Goal: Check status

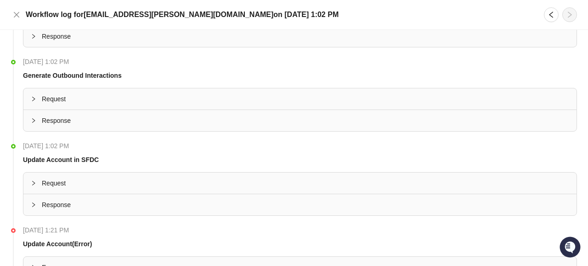
scroll to position [684, 0]
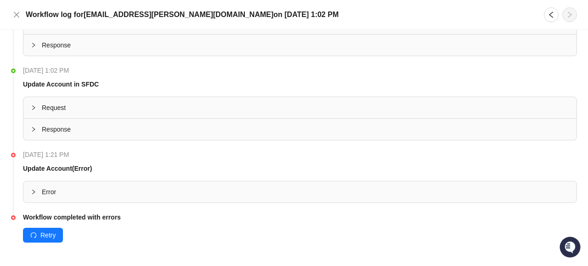
click at [29, 194] on div "Error" at bounding box center [299, 191] width 553 height 21
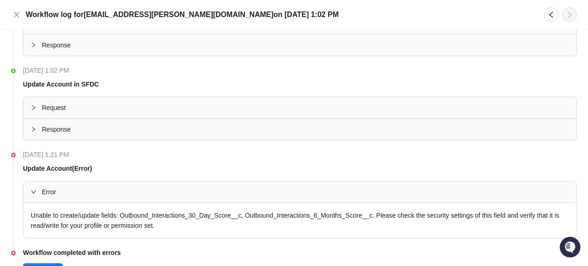
click at [30, 193] on div "Error" at bounding box center [299, 191] width 553 height 21
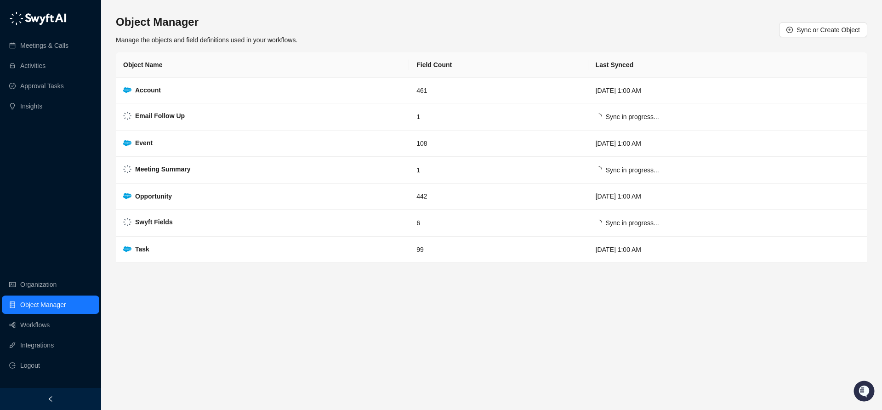
click at [54, 312] on link "Object Manager" at bounding box center [43, 305] width 46 height 18
click at [42, 345] on link "Integrations" at bounding box center [37, 345] width 34 height 18
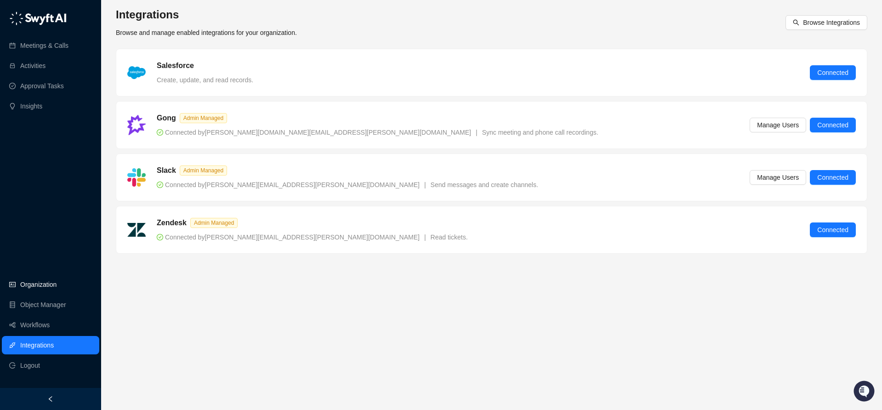
click at [39, 285] on link "Organization" at bounding box center [38, 284] width 36 height 18
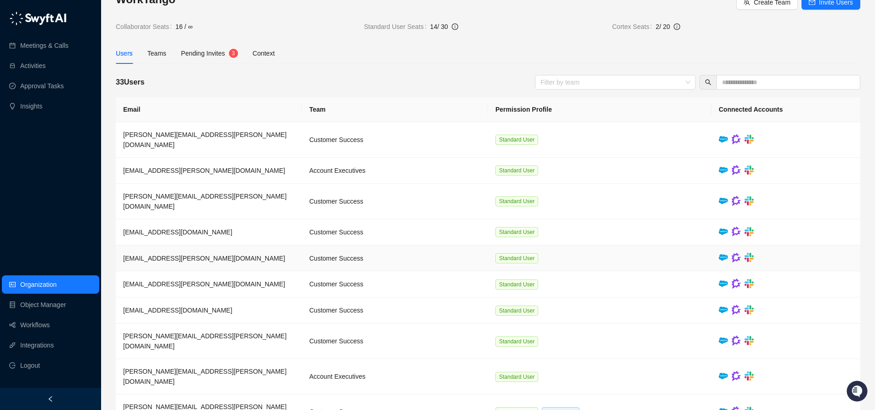
scroll to position [33, 0]
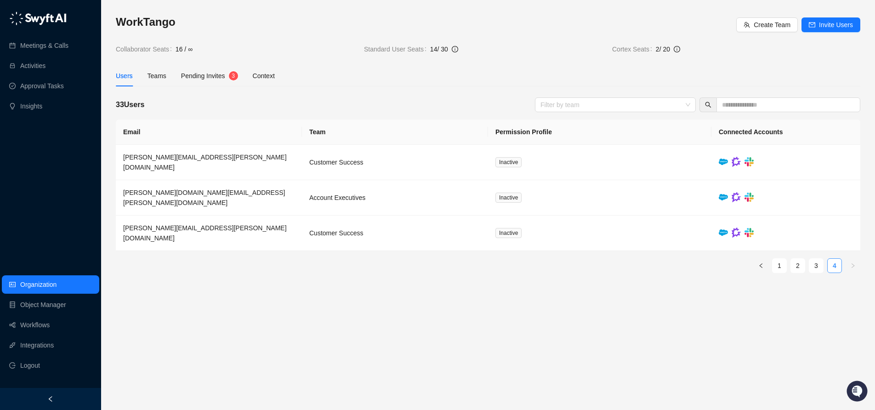
scroll to position [0, 0]
click at [821, 259] on link "3" at bounding box center [823, 266] width 14 height 14
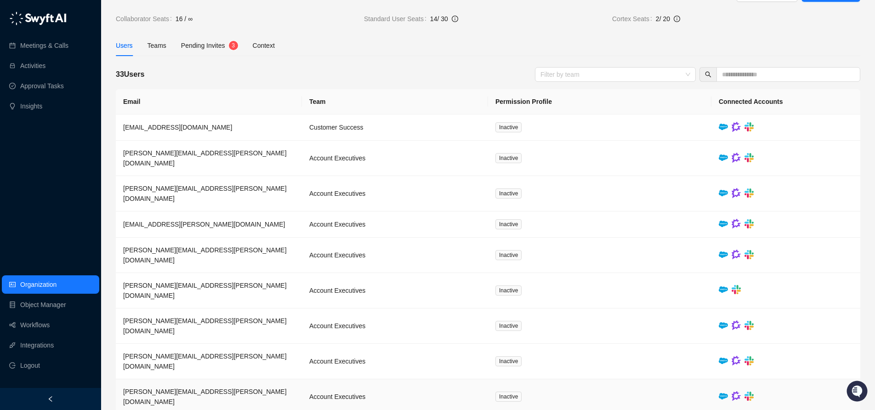
scroll to position [32, 0]
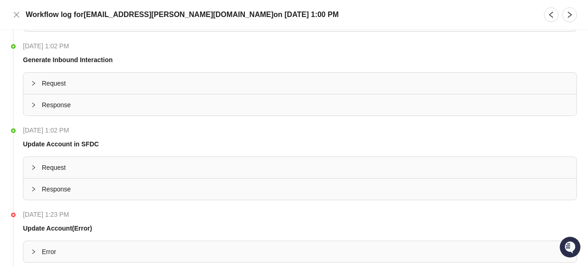
scroll to position [684, 0]
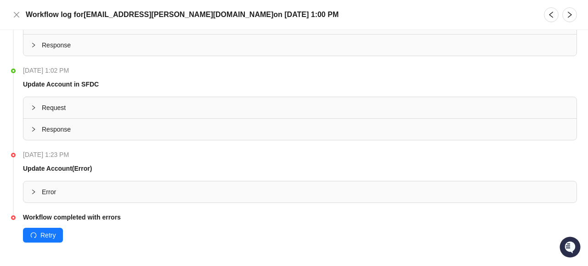
click at [35, 190] on icon "collapsed" at bounding box center [34, 192] width 6 height 6
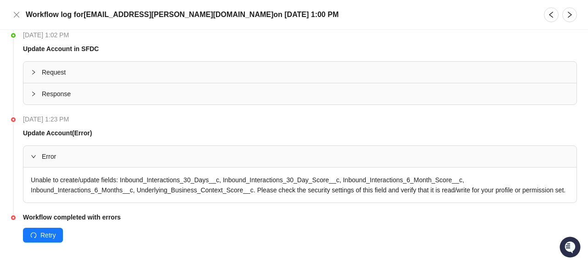
scroll to position [730, 0]
click at [46, 232] on span "Retry" at bounding box center [47, 235] width 15 height 10
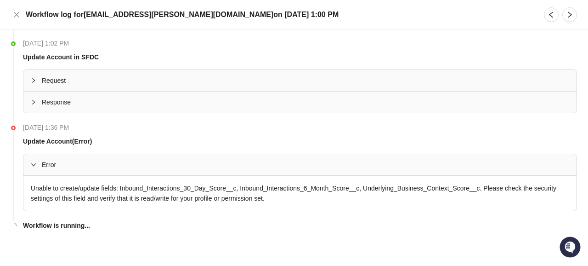
scroll to position [711, 0]
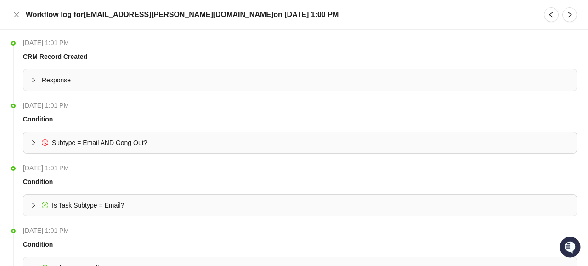
click at [137, 145] on span "Subtype = Email AND Gong Out?" at bounding box center [99, 142] width 95 height 7
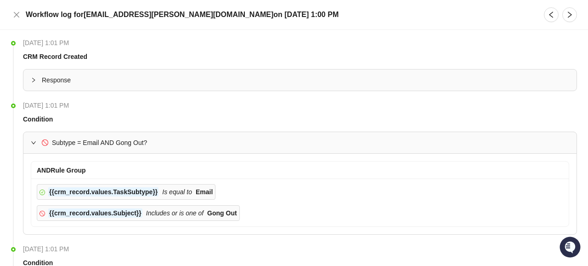
click at [137, 145] on span "Subtype = Email AND Gong Out?" at bounding box center [99, 142] width 95 height 7
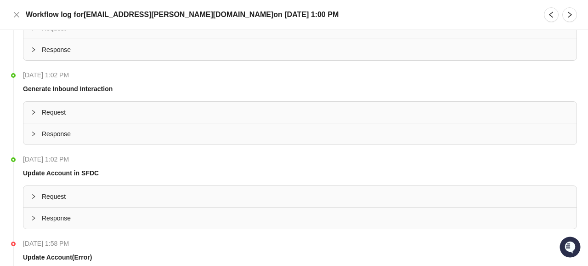
scroll to position [684, 0]
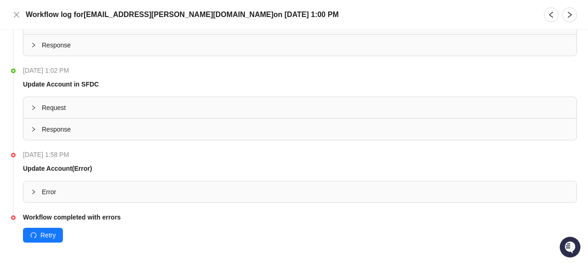
click at [96, 199] on div "Error" at bounding box center [299, 191] width 553 height 21
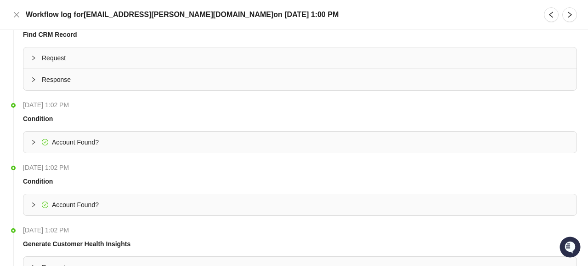
scroll to position [340, 0]
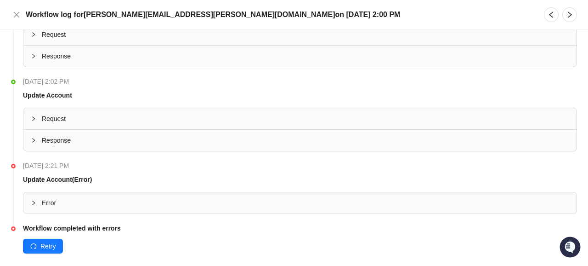
scroll to position [684, 0]
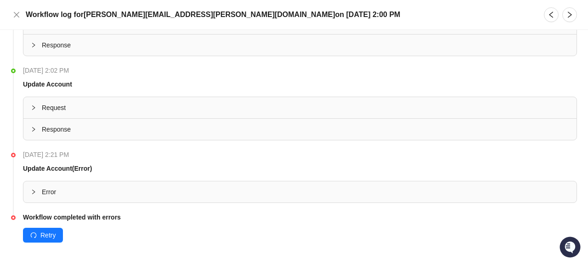
click at [104, 189] on span "Error" at bounding box center [306, 192] width 528 height 10
